Goal: Find specific page/section: Find specific page/section

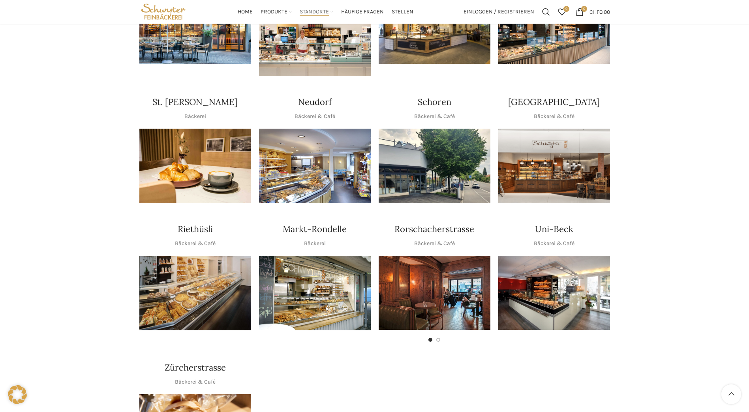
scroll to position [158, 0]
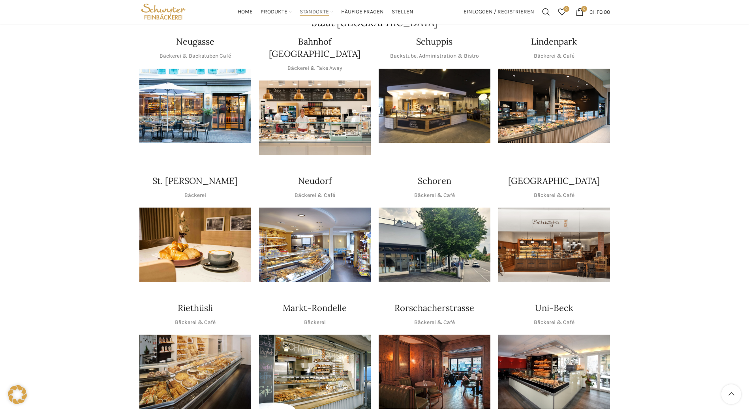
click at [561, 42] on h4 "Lindenpark" at bounding box center [554, 42] width 46 height 12
click at [561, 103] on img "1 / 1" at bounding box center [555, 106] width 112 height 75
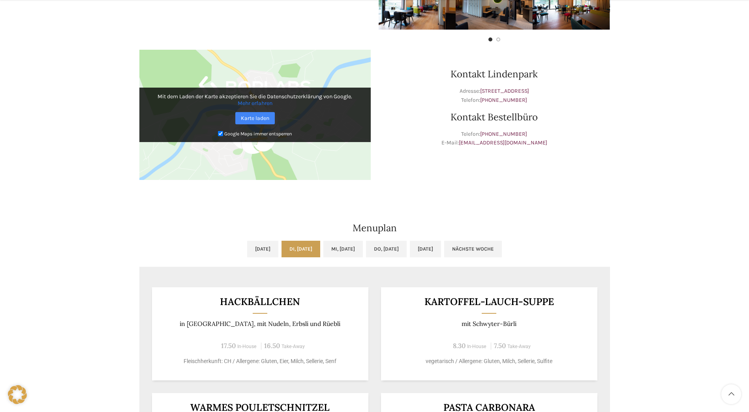
scroll to position [474, 0]
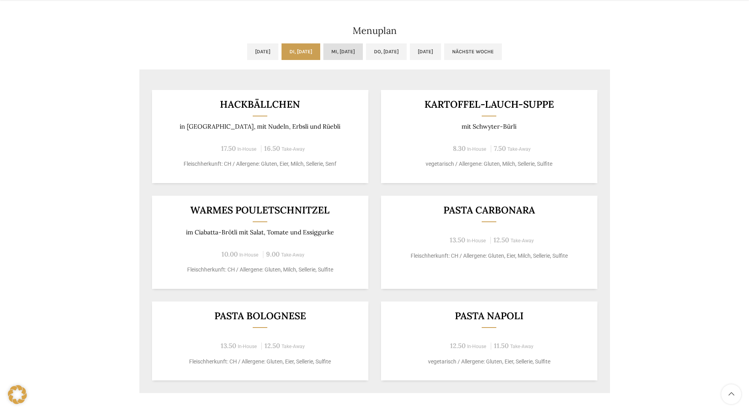
click at [350, 48] on link "Mi, 08.10.2025" at bounding box center [344, 51] width 40 height 17
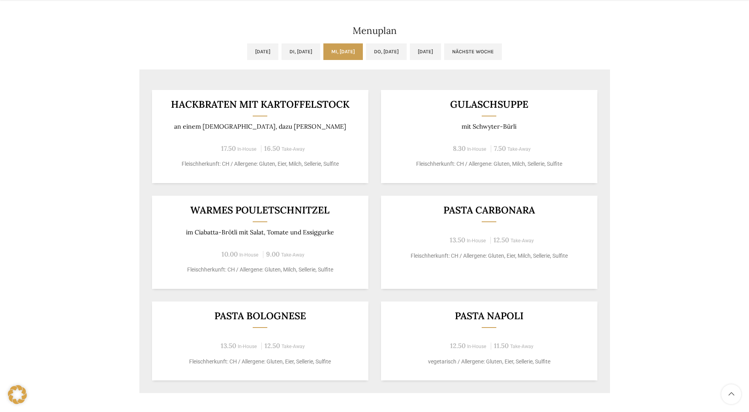
drag, startPoint x: 706, startPoint y: 116, endPoint x: 702, endPoint y: 74, distance: 42.1
click at [707, 116] on div "Café Lindenpark Wochentag ÖFFNUNGSZEITEN Montag - Freitag 06:30 - 18:30 Uhr Sam…" at bounding box center [374, 6] width 749 height 815
